Goal: Navigation & Orientation: Understand site structure

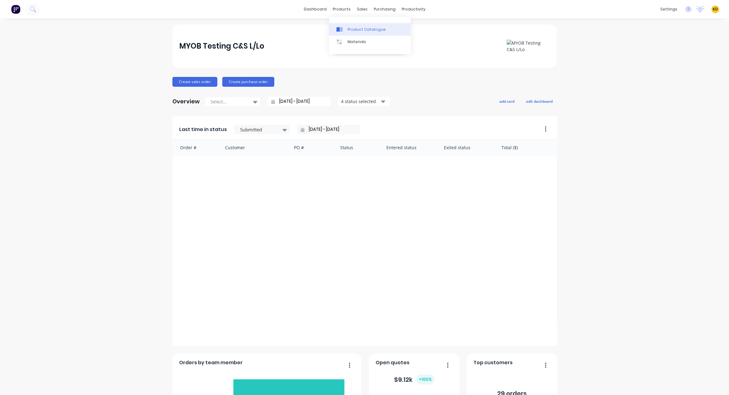
click at [351, 28] on div "Product Catalogue" at bounding box center [367, 30] width 38 height 6
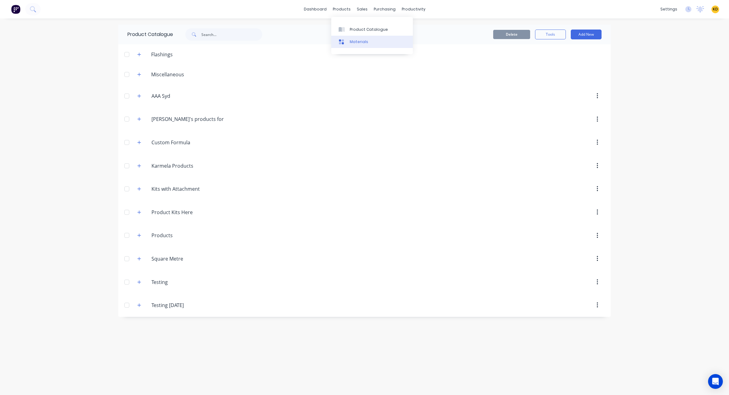
click at [355, 40] on div "Materials" at bounding box center [359, 42] width 18 height 6
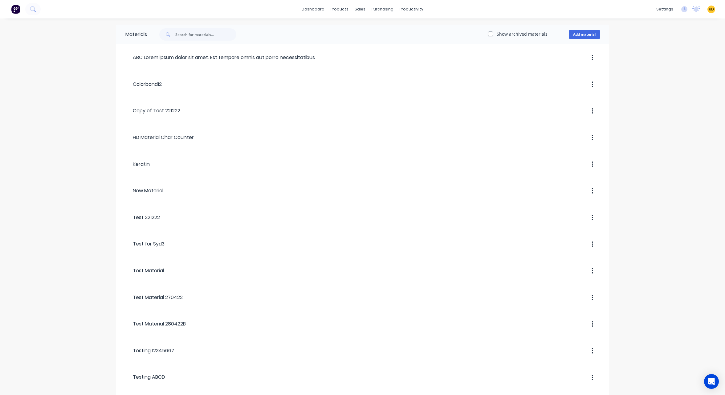
click at [77, 140] on div "Materials Show archived materials Add material ABC Lorem ipsum dolor sit amet. …" at bounding box center [362, 252] width 725 height 468
click at [345, 30] on div at bounding box center [341, 30] width 9 height 6
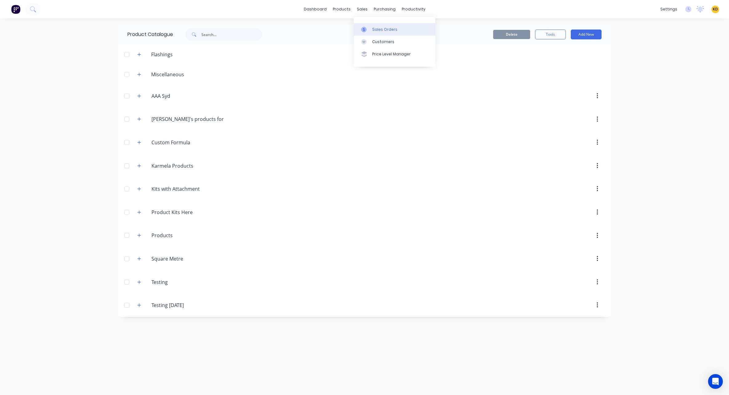
click at [379, 27] on div "Sales Orders" at bounding box center [384, 30] width 25 height 6
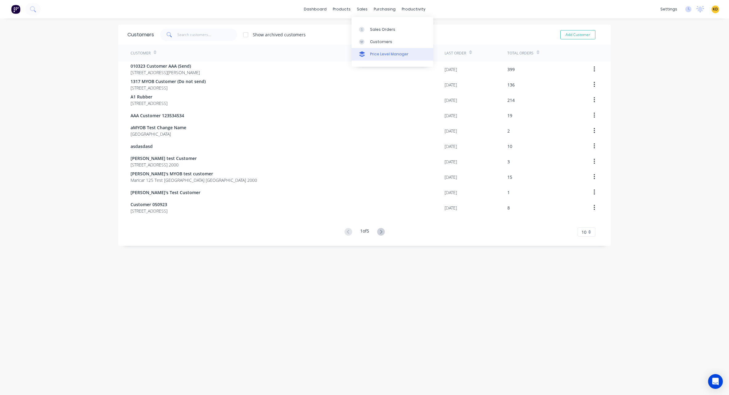
click at [376, 55] on div "Price Level Manager" at bounding box center [389, 54] width 38 height 6
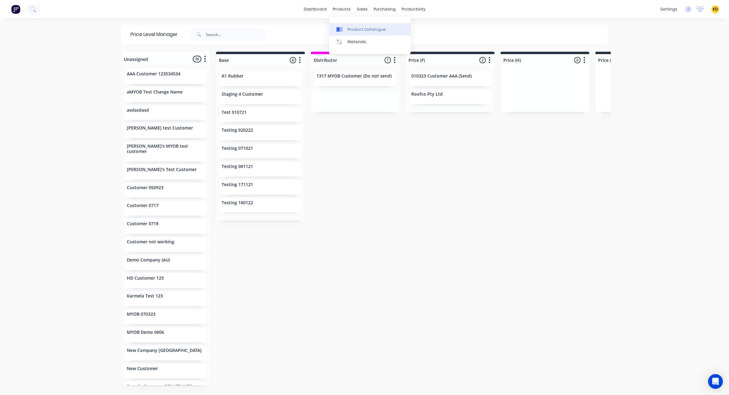
click at [346, 27] on link "Product Catalogue" at bounding box center [370, 29] width 82 height 12
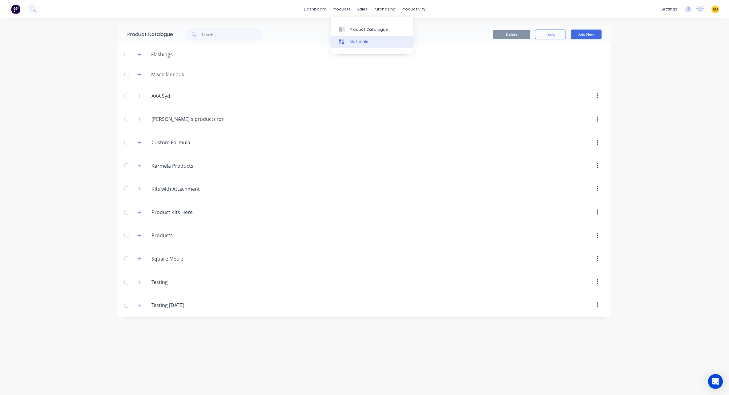
click at [354, 45] on link "Materials" at bounding box center [372, 42] width 82 height 12
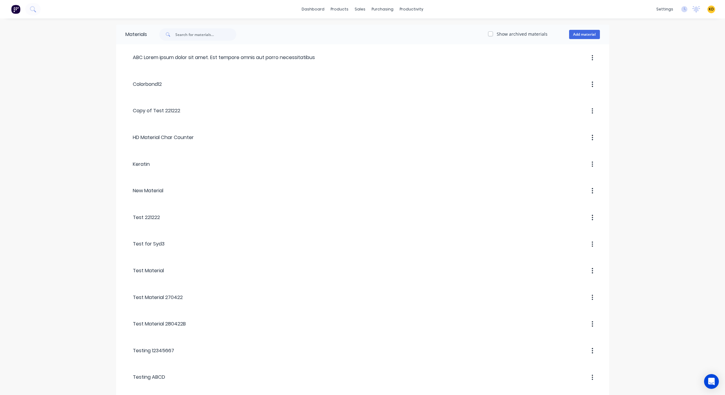
click at [55, 172] on div "Materials Show archived materials Add material ABC Lorem ipsum dolor sit amet. …" at bounding box center [362, 252] width 725 height 468
click at [320, 11] on link "dashboard" at bounding box center [312, 9] width 29 height 9
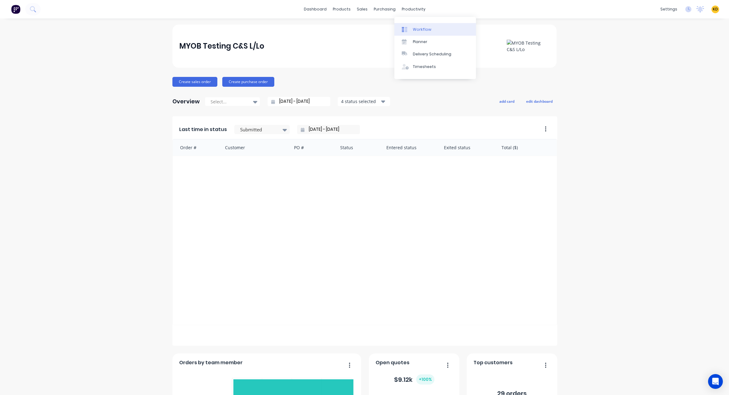
click at [422, 28] on div "Workflow" at bounding box center [422, 30] width 18 height 6
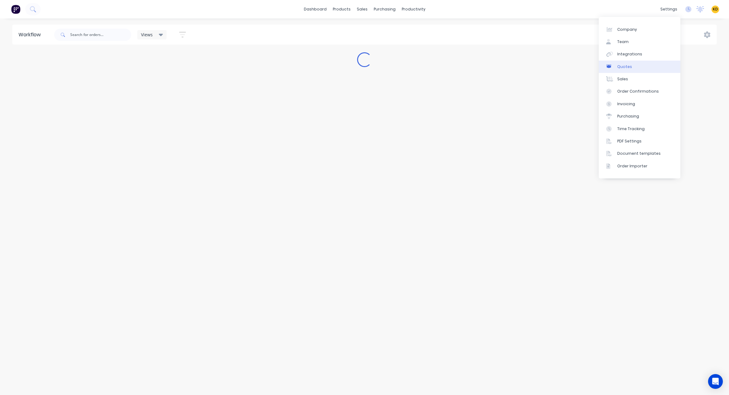
click at [665, 68] on link "Quotes" at bounding box center [640, 67] width 82 height 12
